Goal: Communication & Community: Answer question/provide support

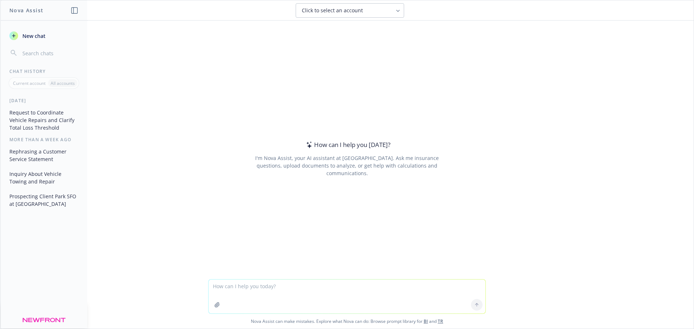
click at [263, 287] on textarea at bounding box center [346, 297] width 277 height 34
click at [216, 294] on textarea "rephrase this" at bounding box center [346, 297] width 277 height 34
click at [251, 291] on textarea "rephrase this" at bounding box center [346, 297] width 277 height 34
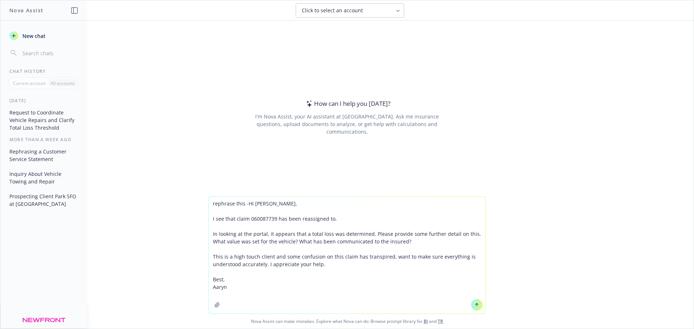
type textarea "rephrase this -Hi [PERSON_NAME], I see that claim 060087739 has been reassigned…"
click at [477, 307] on button at bounding box center [477, 305] width 12 height 12
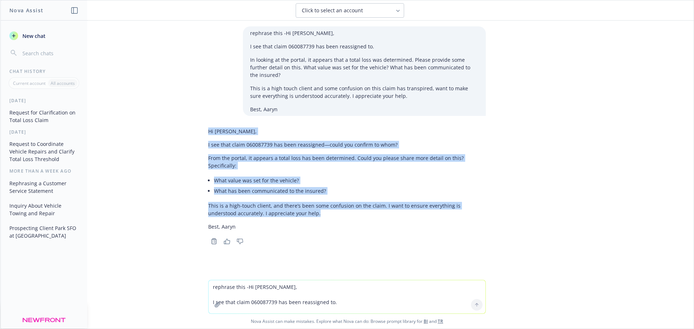
drag, startPoint x: 290, startPoint y: 197, endPoint x: 203, endPoint y: 124, distance: 114.3
click at [203, 125] on div "Hi [PERSON_NAME], I see that claim 060087739 has been reassigned—could you conf…" at bounding box center [346, 186] width 289 height 122
copy div "Hi [PERSON_NAME], I see that claim 060087739 has been reassigned—could you conf…"
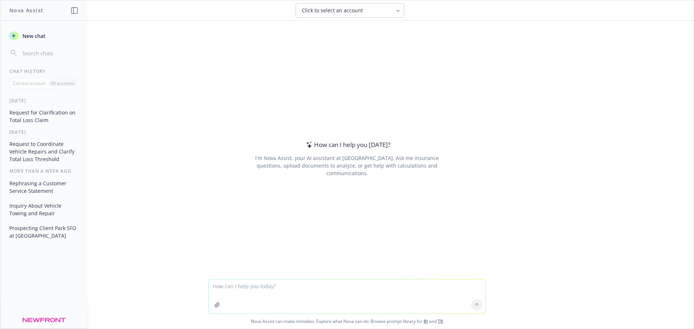
click at [263, 290] on textarea at bounding box center [346, 297] width 277 height 34
type textarea "Hi Bailey, I appreciate the quick reply. Leslie and I are in the same office, I…"
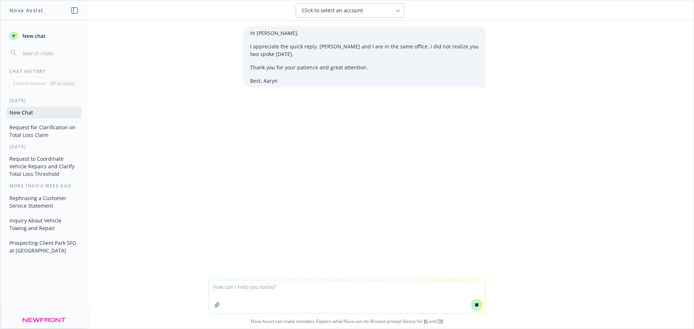
click at [266, 289] on textarea at bounding box center [346, 296] width 277 height 33
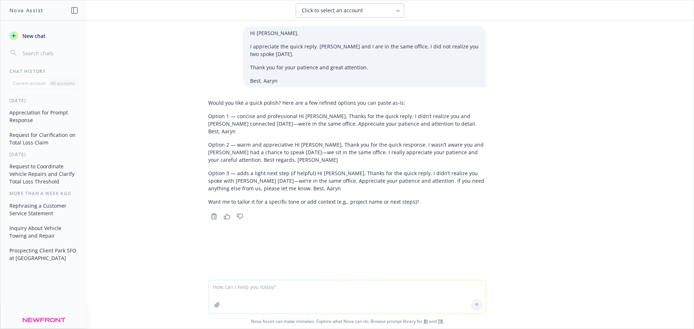
click at [312, 141] on p "Option 2 — warm and appreciative Hi Bailey, Thank you for the quick response. I…" at bounding box center [346, 152] width 277 height 23
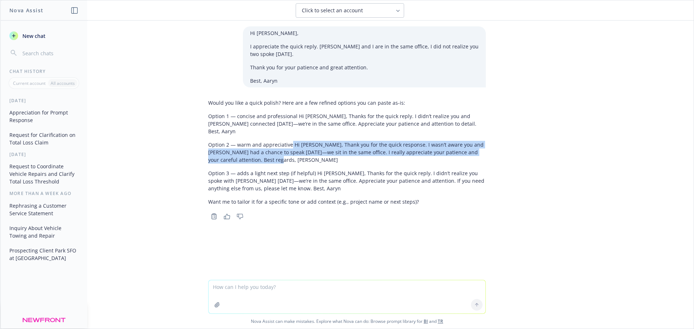
drag, startPoint x: 288, startPoint y: 136, endPoint x: 294, endPoint y: 153, distance: 18.1
click at [294, 153] on p "Option 2 — warm and appreciative Hi Bailey, Thank you for the quick response. I…" at bounding box center [346, 152] width 277 height 23
copy p "Hi Bailey, Thank you for the quick response. I wasn’t aware you and Leslie had …"
